Goal: Task Accomplishment & Management: Use online tool/utility

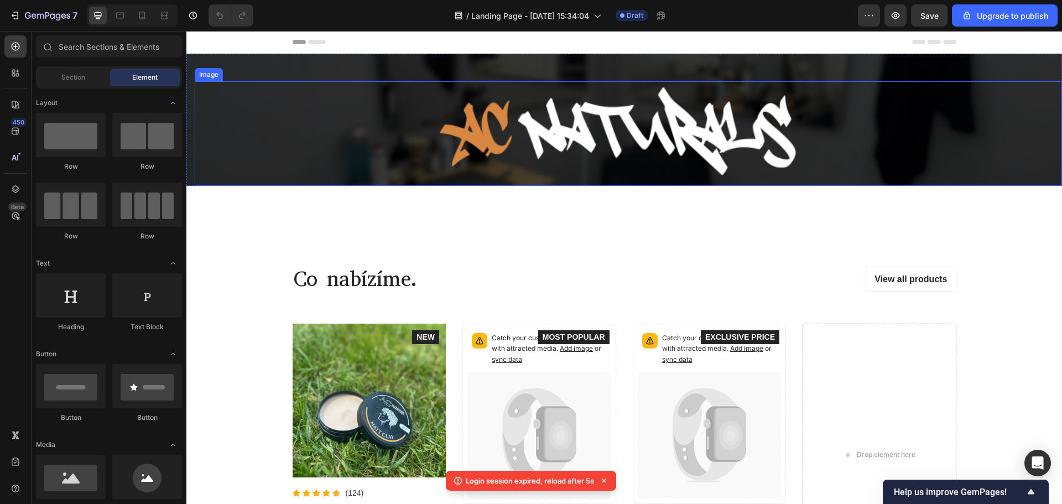
click at [640, 139] on img at bounding box center [628, 133] width 428 height 93
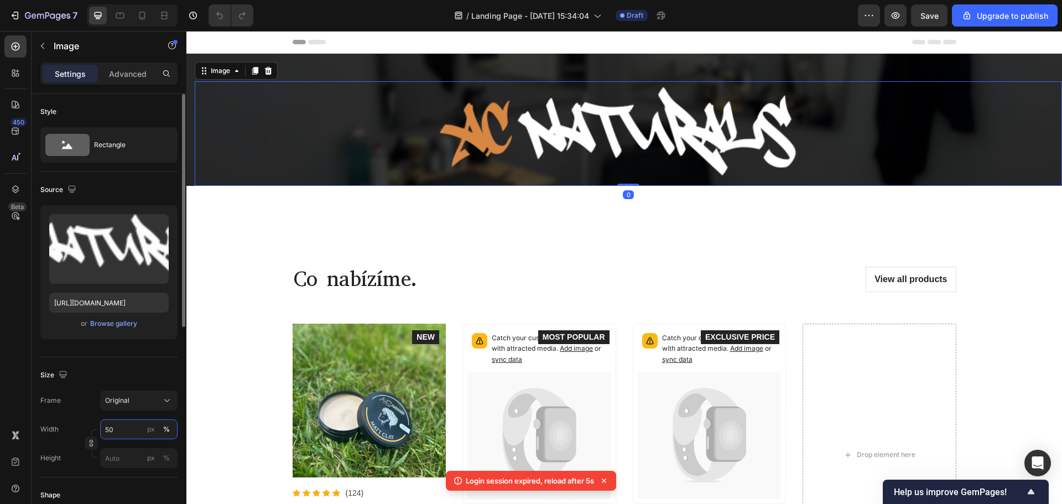
click at [112, 424] on input "50" at bounding box center [138, 429] width 77 height 20
type input "40"
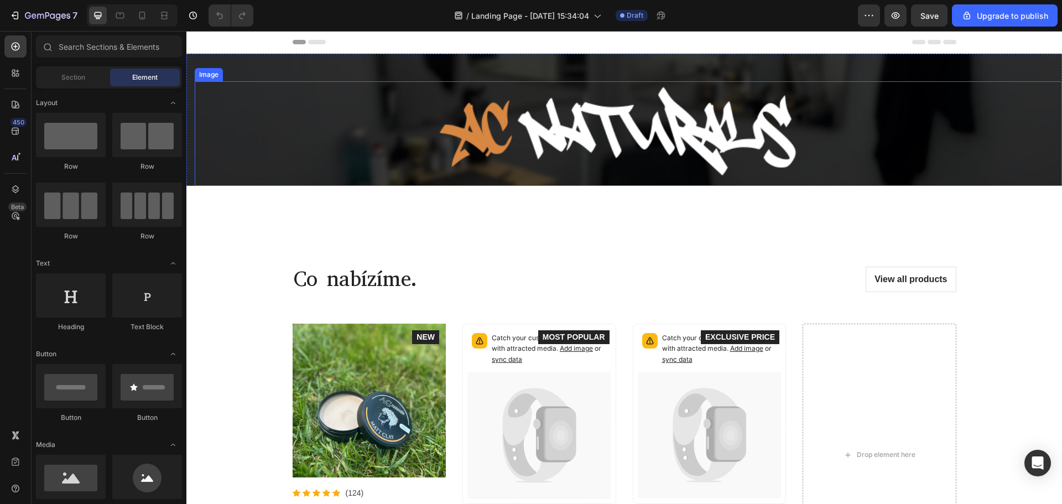
click at [629, 134] on img at bounding box center [628, 133] width 428 height 93
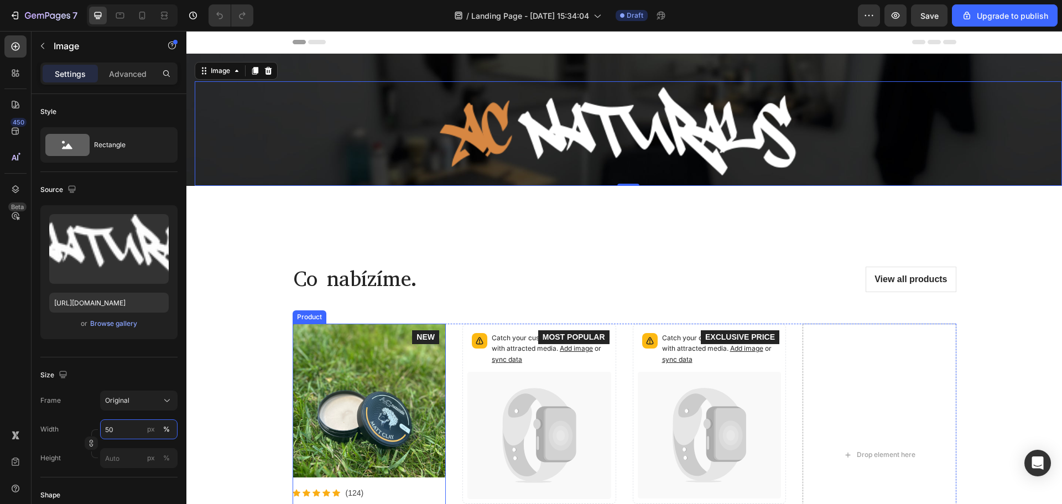
scroll to position [221, 0]
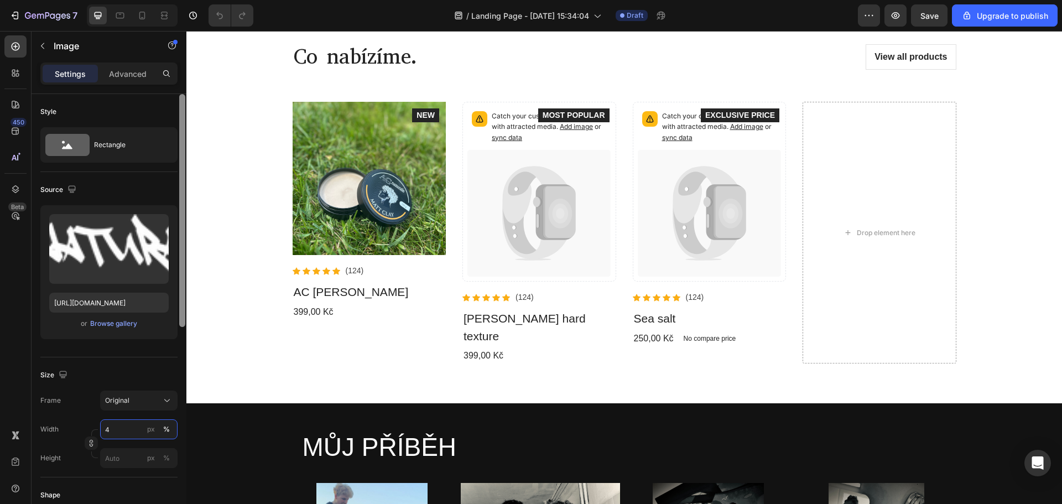
type input "40"
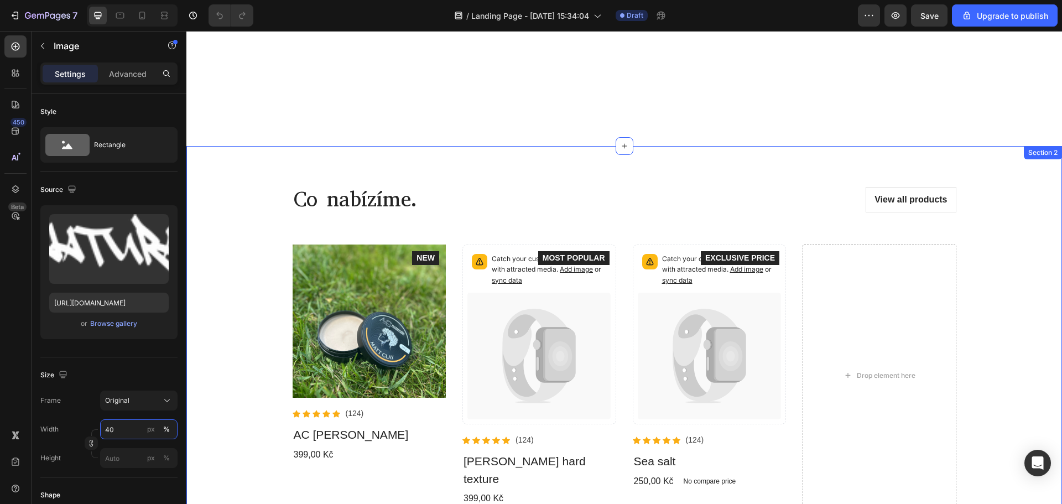
scroll to position [0, 0]
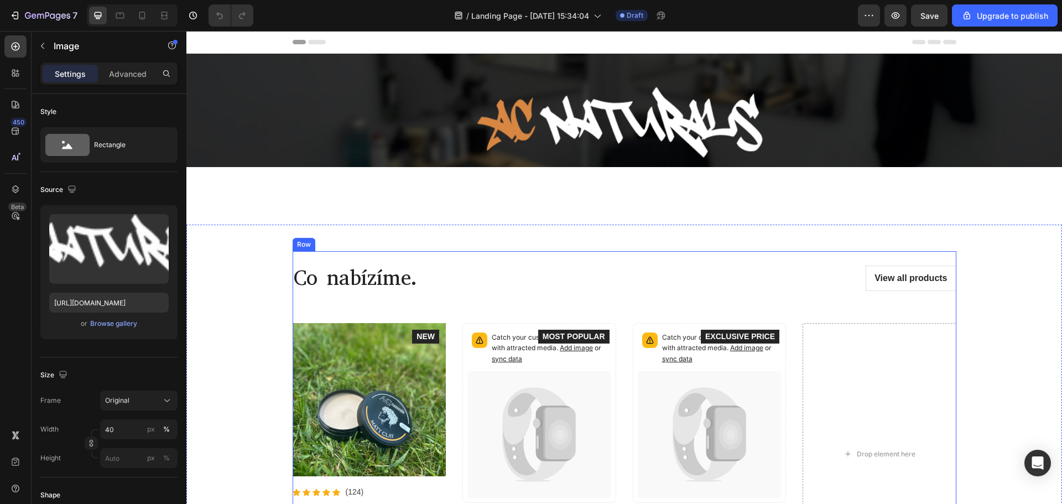
click at [514, 252] on div "Co nabízíme. Heading View all products Button Row Product Images Icon Icon Icon…" at bounding box center [625, 424] width 664 height 347
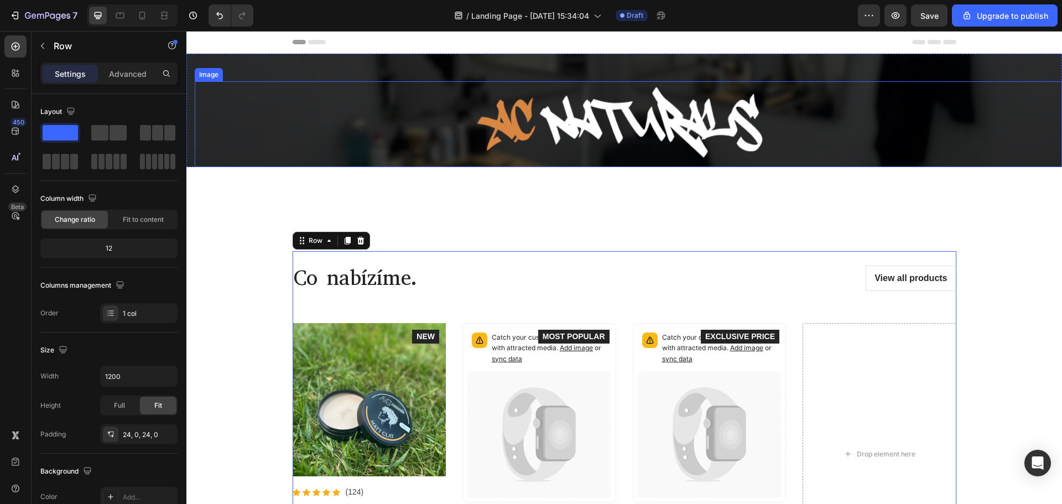
click at [625, 149] on img at bounding box center [628, 124] width 342 height 75
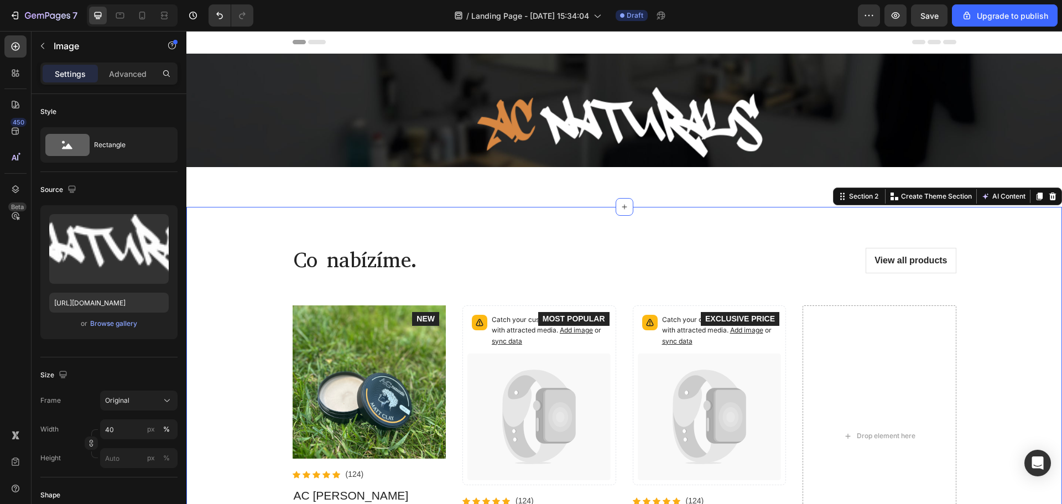
click at [380, 219] on div "Co nabízíme. Heading View all products Button Row Product Images Icon Icon Icon…" at bounding box center [624, 407] width 876 height 400
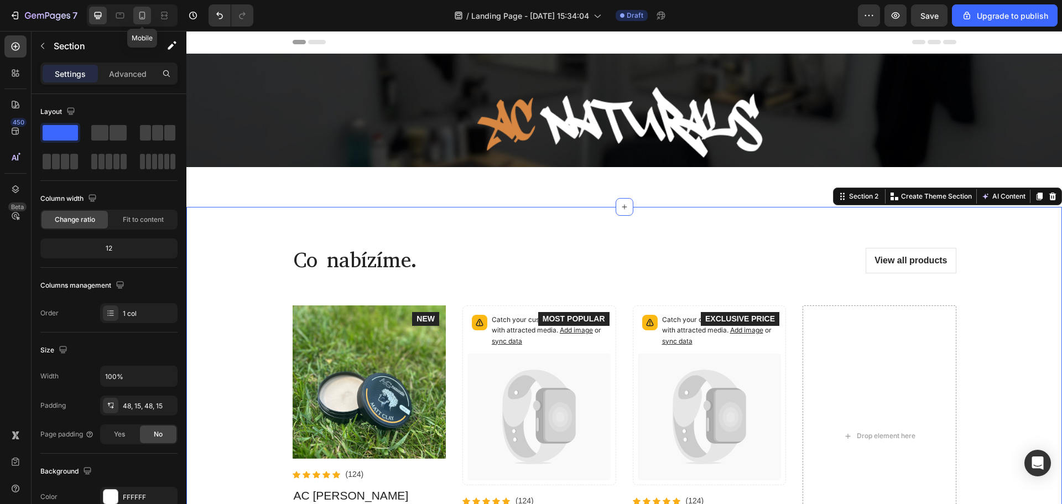
click at [141, 14] on icon at bounding box center [142, 15] width 11 height 11
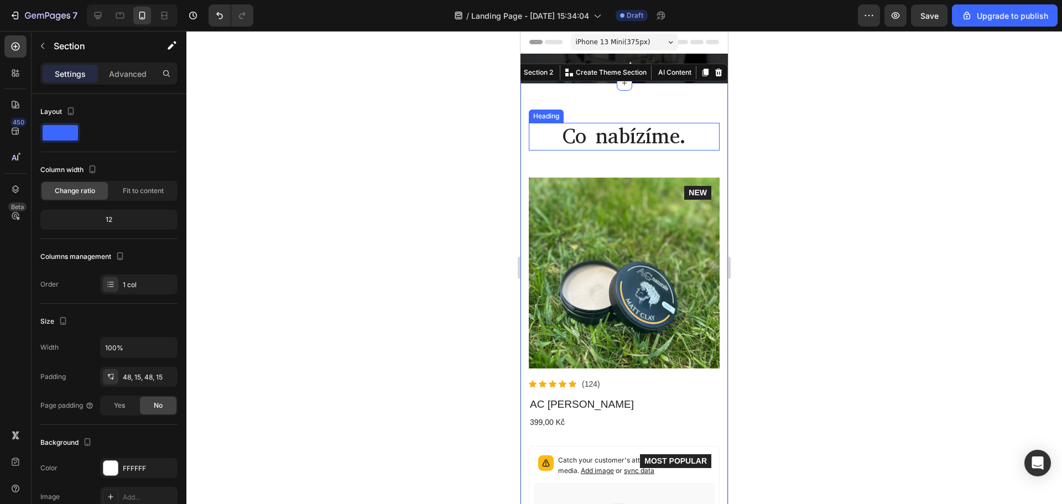
drag, startPoint x: 828, startPoint y: 121, endPoint x: 202, endPoint y: 95, distance: 626.2
click at [828, 121] on div at bounding box center [624, 267] width 876 height 473
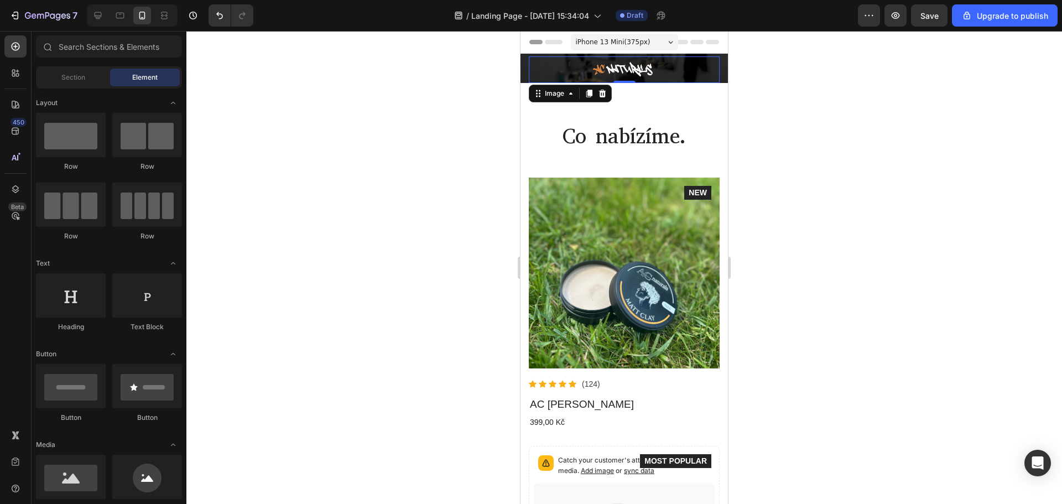
click at [625, 65] on img at bounding box center [625, 69] width 72 height 15
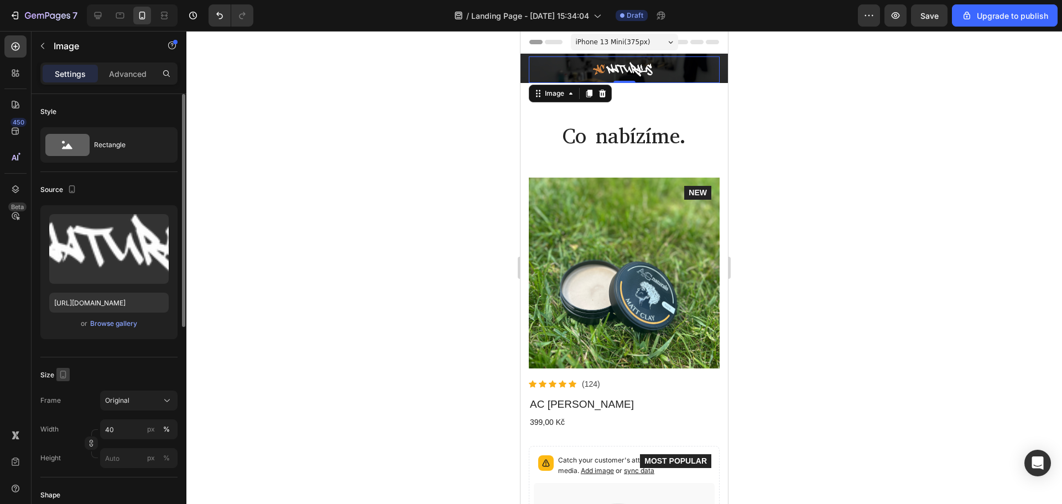
click at [65, 376] on icon "button" at bounding box center [63, 374] width 11 height 11
click at [65, 388] on icon "button" at bounding box center [65, 391] width 7 height 7
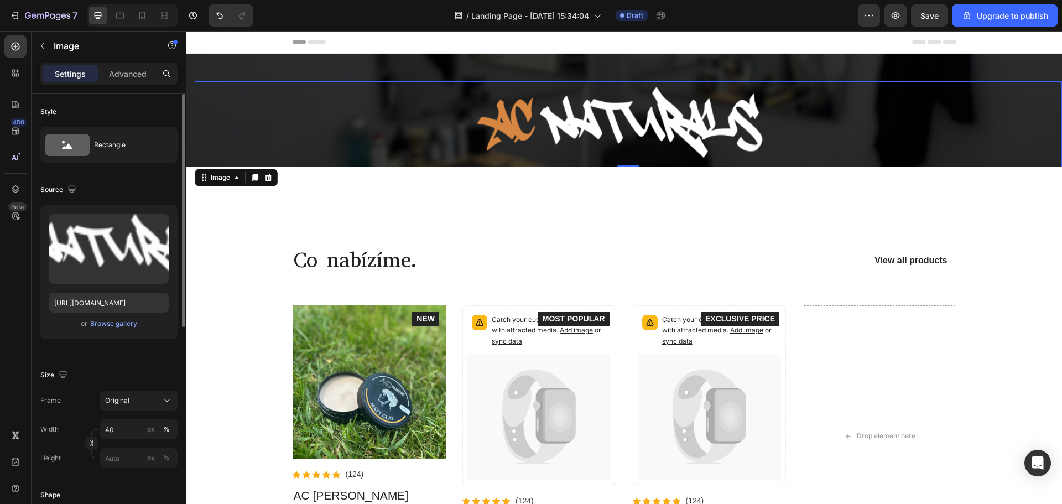
scroll to position [12, 0]
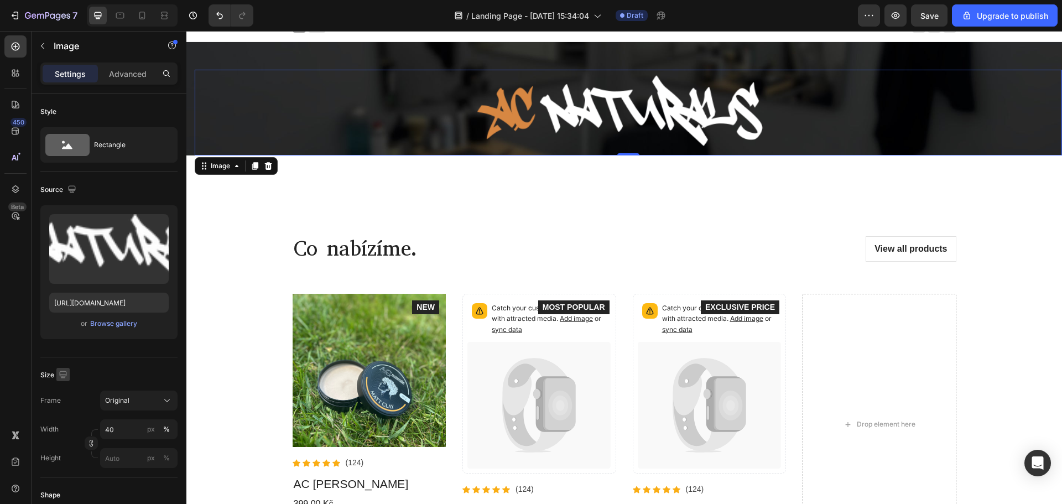
click at [67, 376] on icon "button" at bounding box center [63, 374] width 11 height 11
click at [64, 429] on icon "button" at bounding box center [66, 432] width 6 height 8
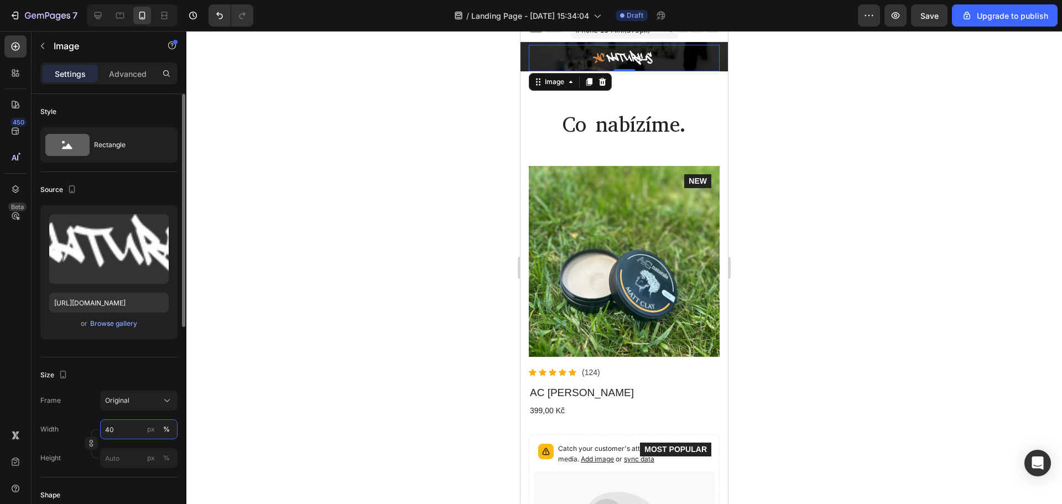
scroll to position [0, 0]
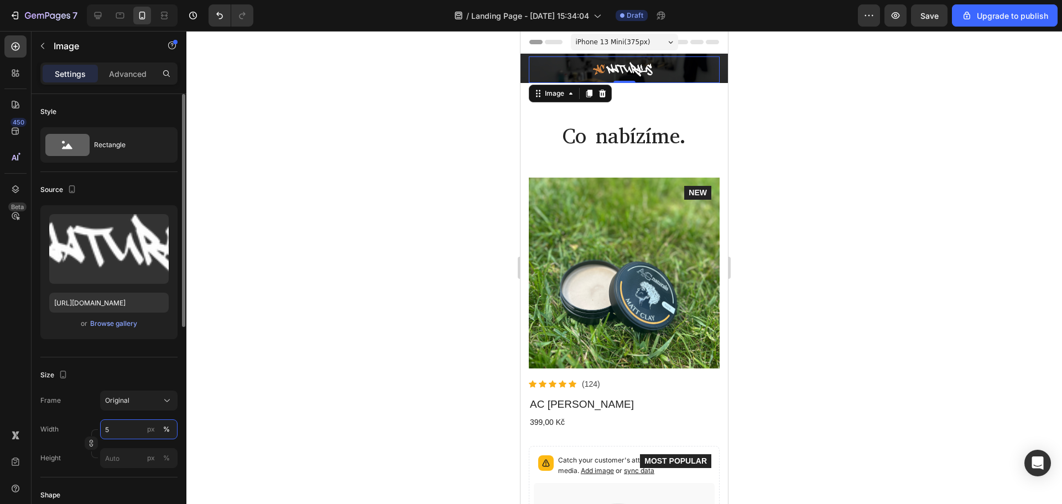
type input "50"
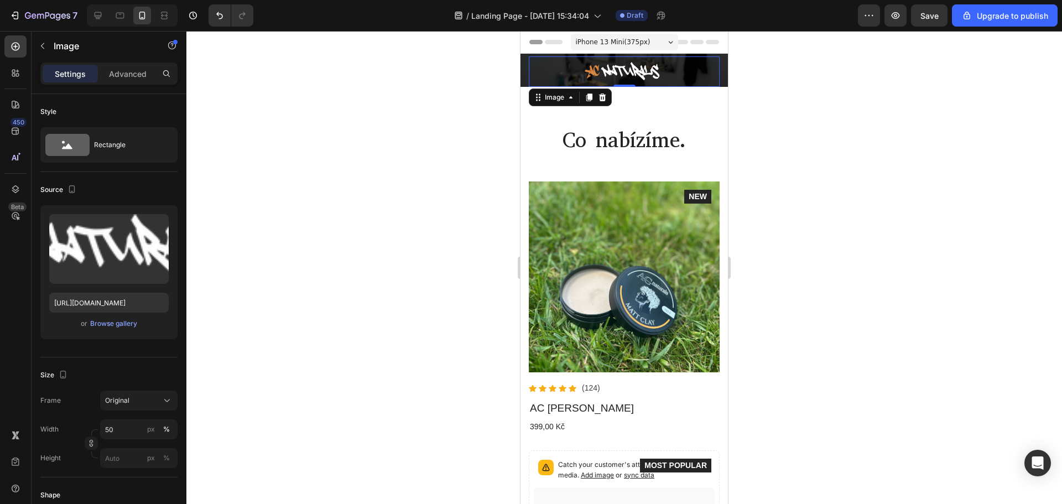
click at [276, 368] on div at bounding box center [624, 267] width 876 height 473
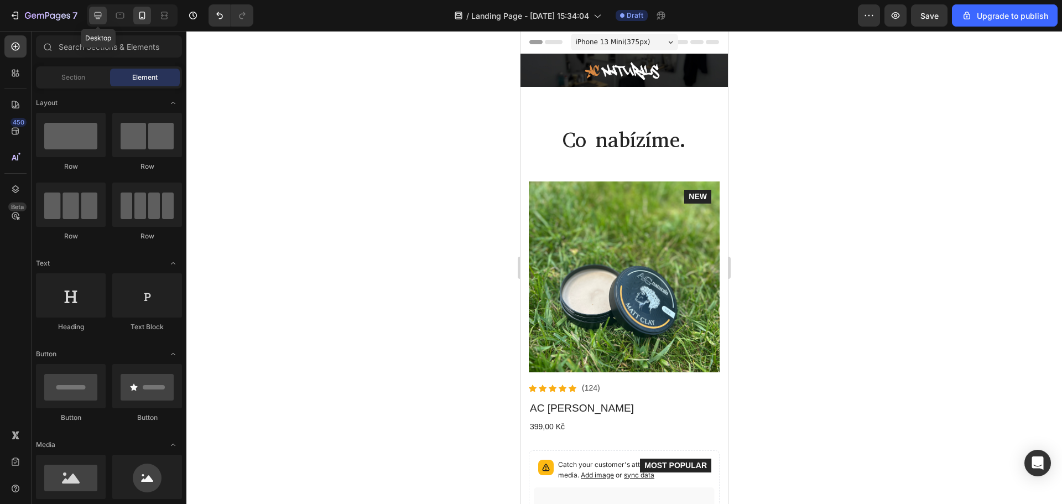
click at [103, 15] on icon at bounding box center [97, 15] width 11 height 11
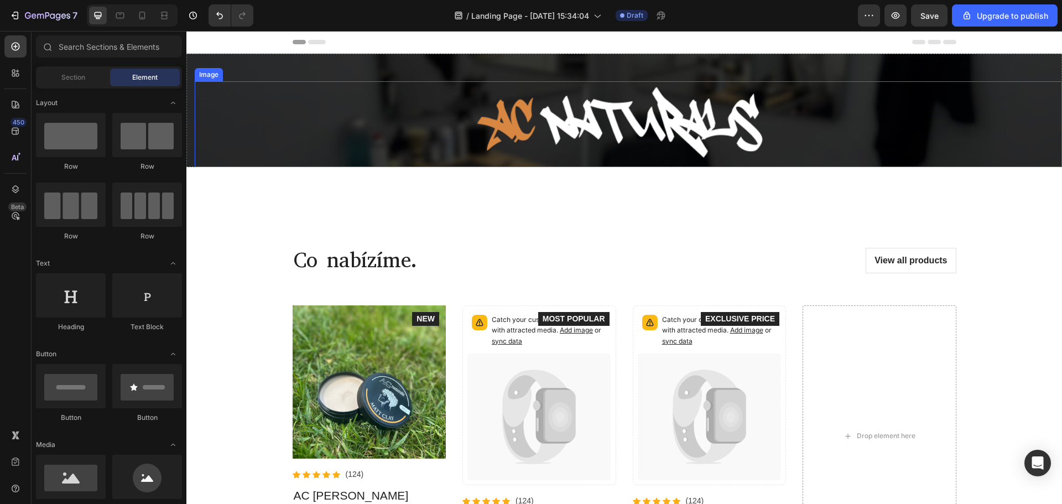
click at [688, 103] on img at bounding box center [628, 124] width 342 height 75
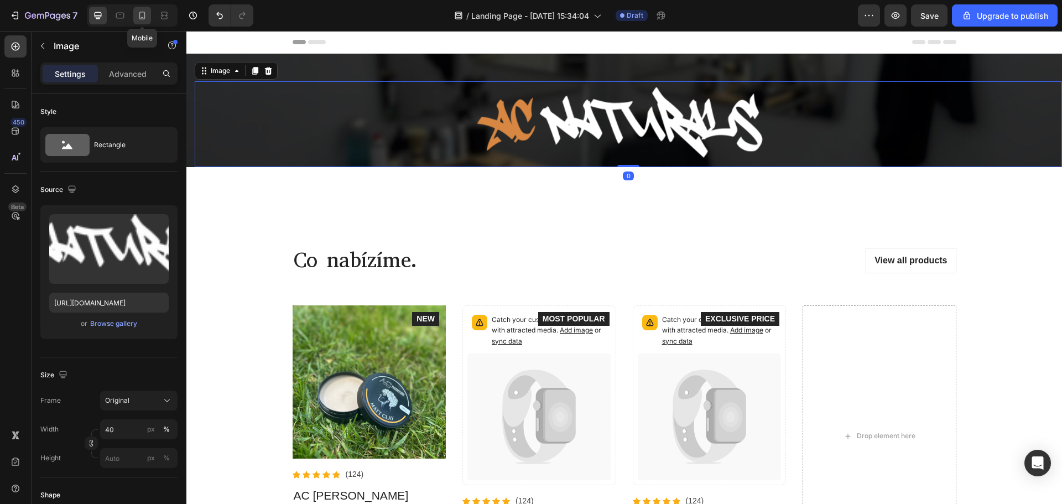
click at [145, 13] on icon at bounding box center [142, 16] width 6 height 8
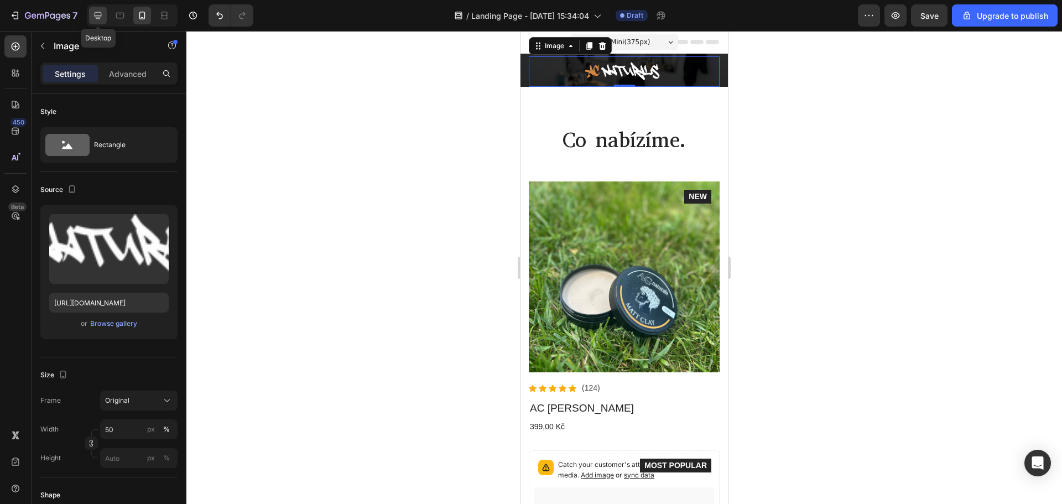
click at [98, 14] on icon at bounding box center [97, 15] width 11 height 11
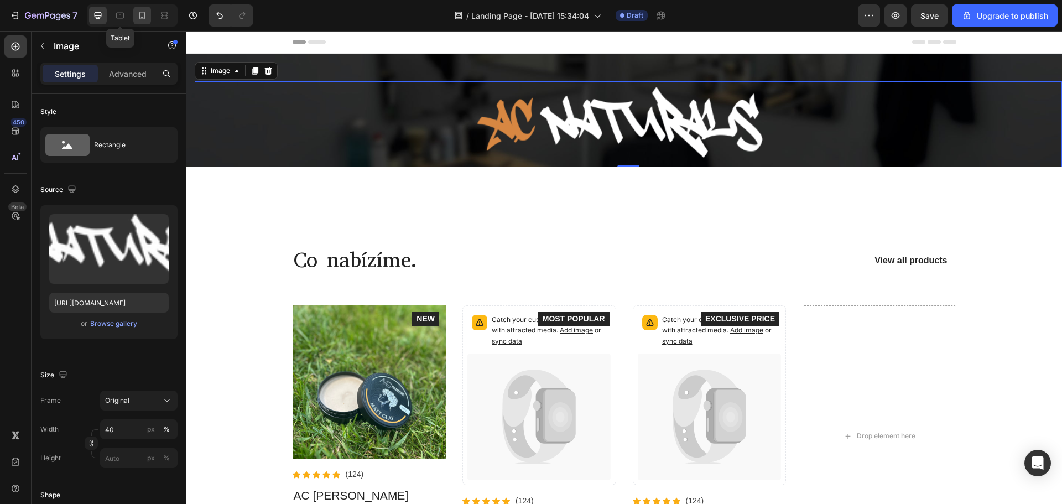
scroll to position [12, 0]
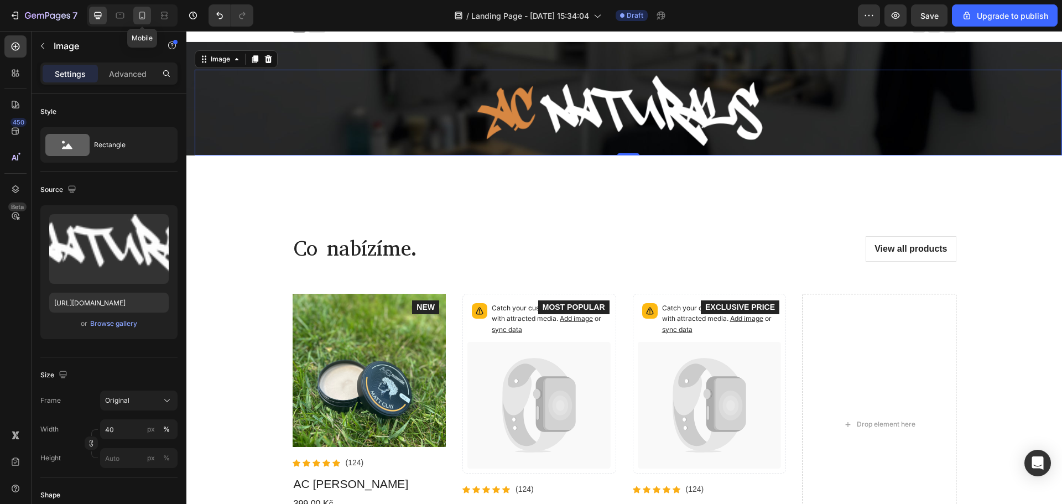
click at [140, 18] on icon at bounding box center [142, 16] width 6 height 8
type input "50"
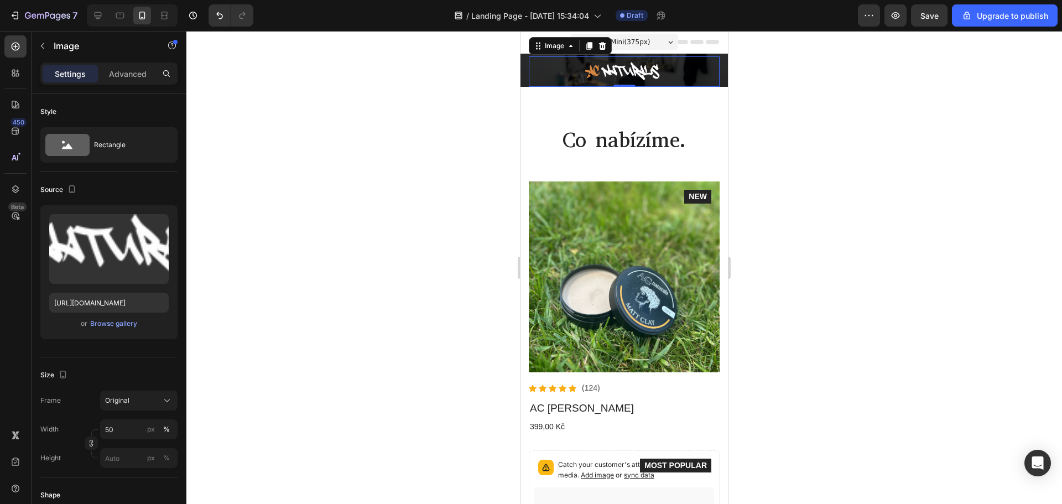
click at [432, 227] on div at bounding box center [624, 267] width 876 height 473
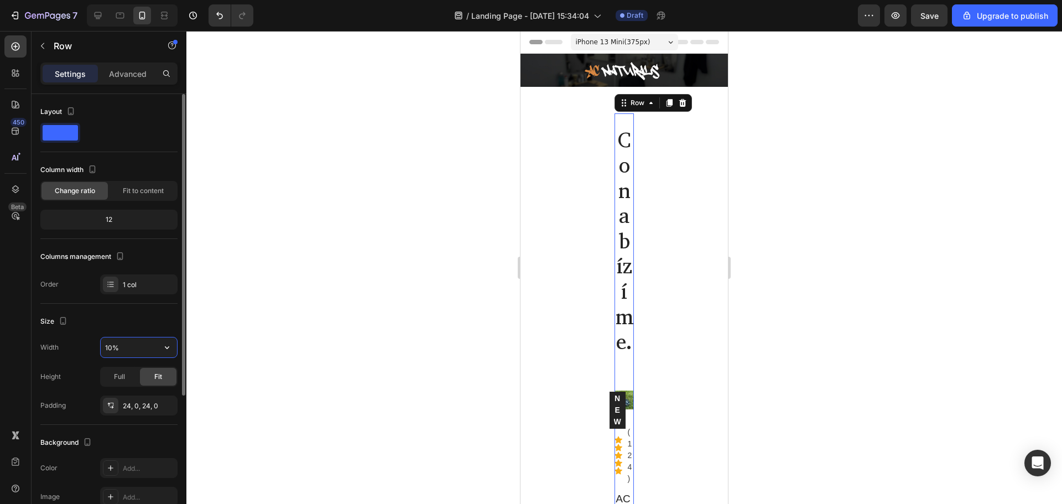
type input "100%"
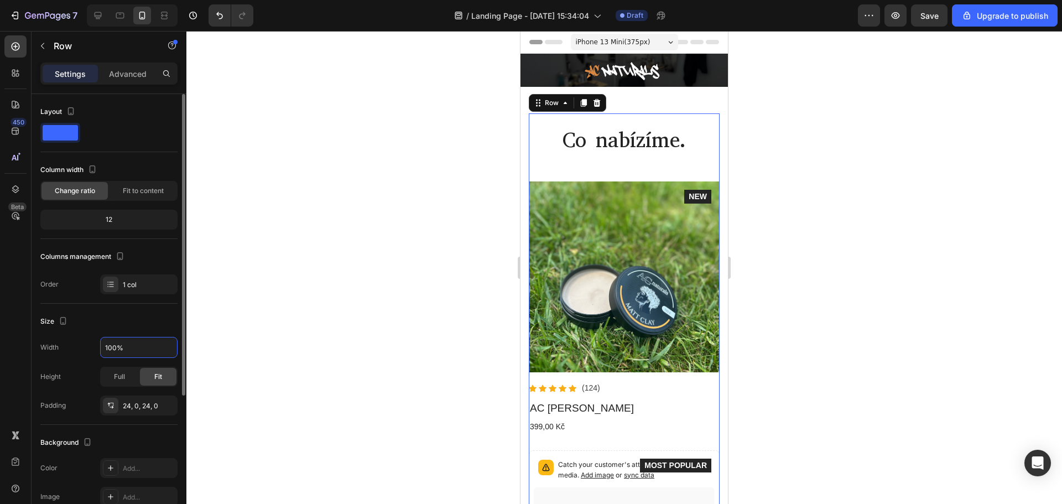
click at [143, 316] on div "Size" at bounding box center [108, 322] width 137 height 18
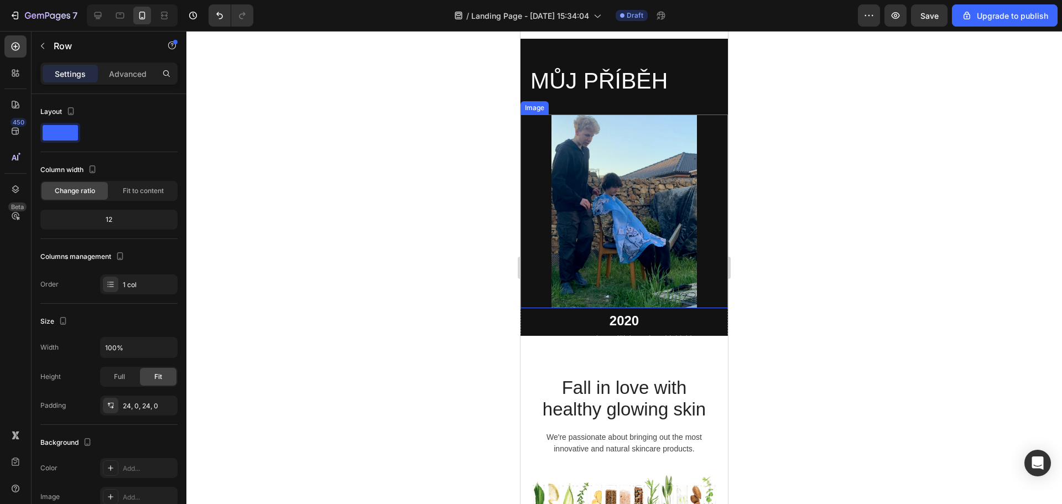
scroll to position [1051, 0]
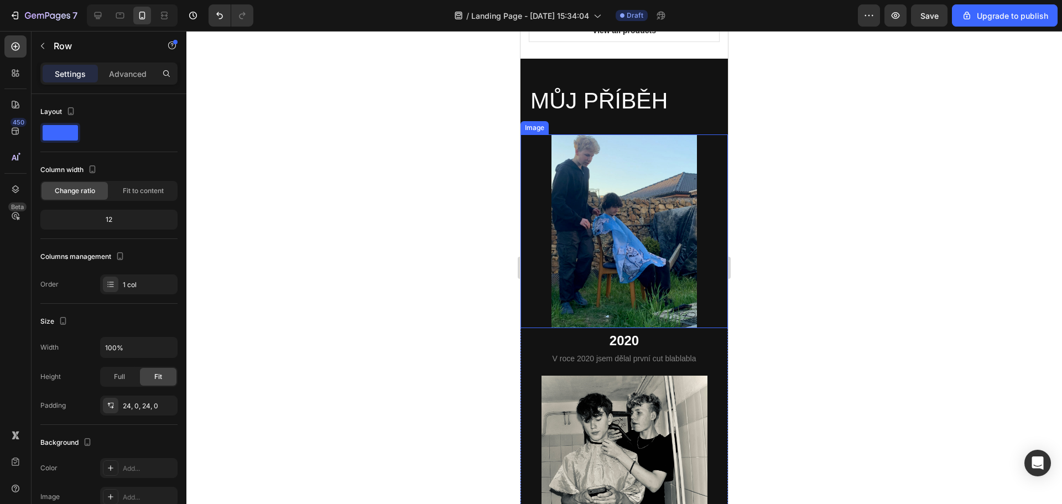
click at [703, 225] on div at bounding box center [624, 231] width 207 height 194
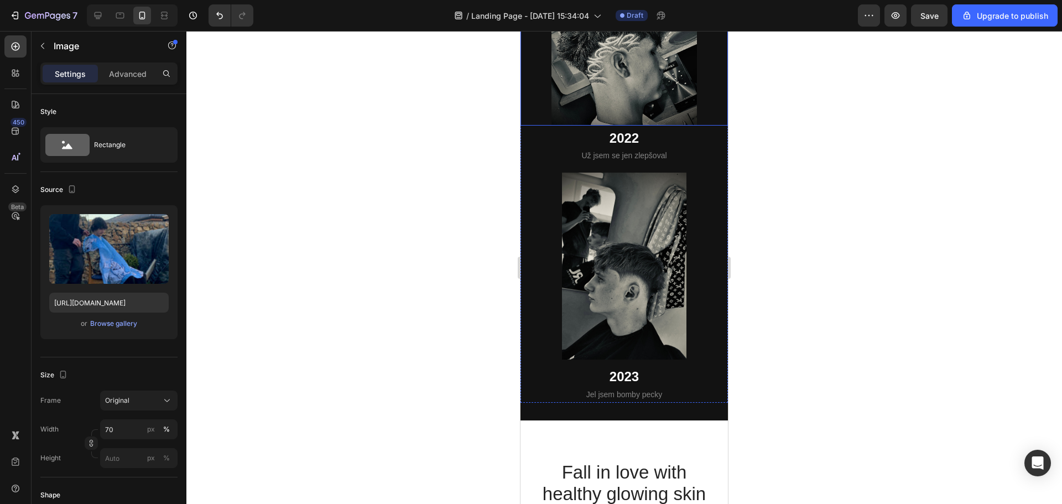
scroll to position [1826, 0]
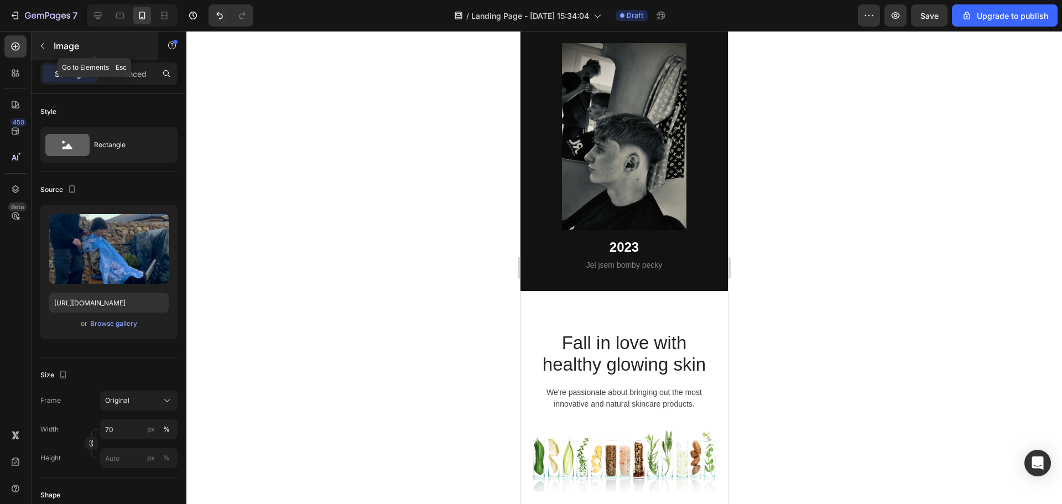
click at [38, 44] on icon "button" at bounding box center [42, 45] width 9 height 9
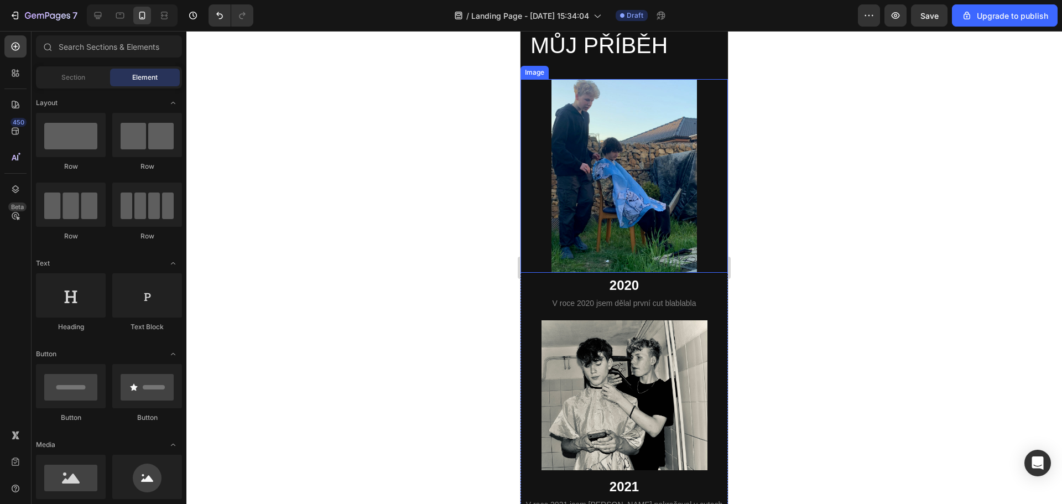
scroll to position [885, 0]
